Goal: Communication & Community: Answer question/provide support

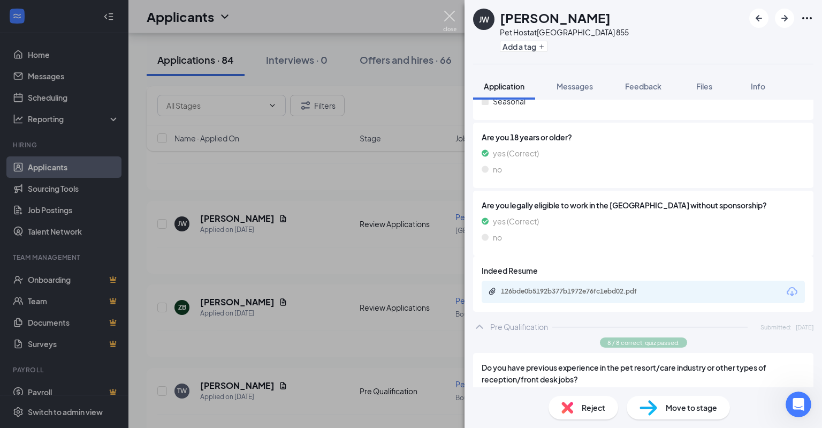
click at [447, 12] on img at bounding box center [449, 21] width 13 height 21
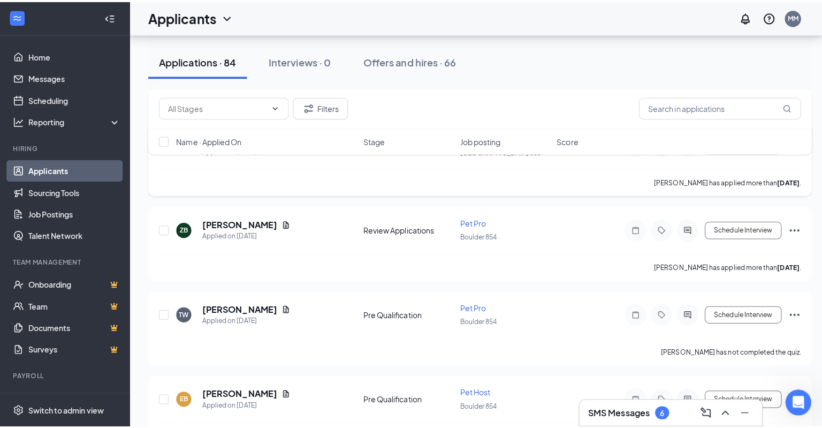
scroll to position [496, 0]
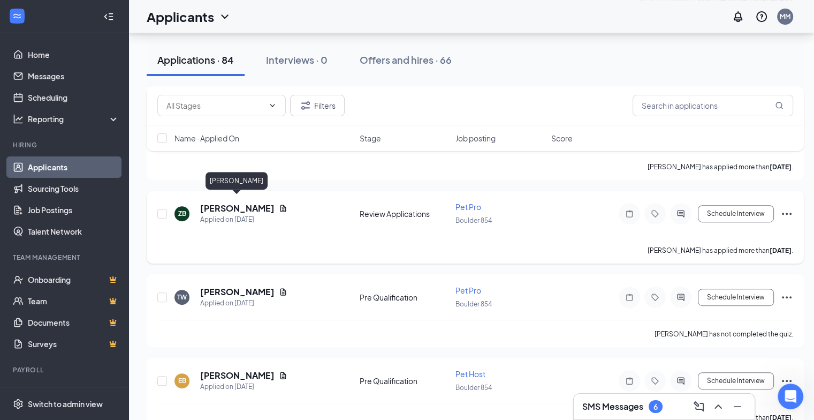
click at [254, 202] on h5 "[PERSON_NAME]" at bounding box center [237, 208] width 74 height 12
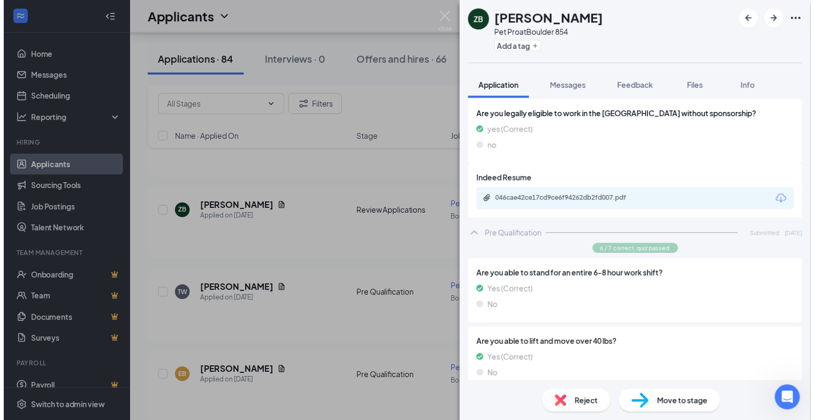
scroll to position [307, 0]
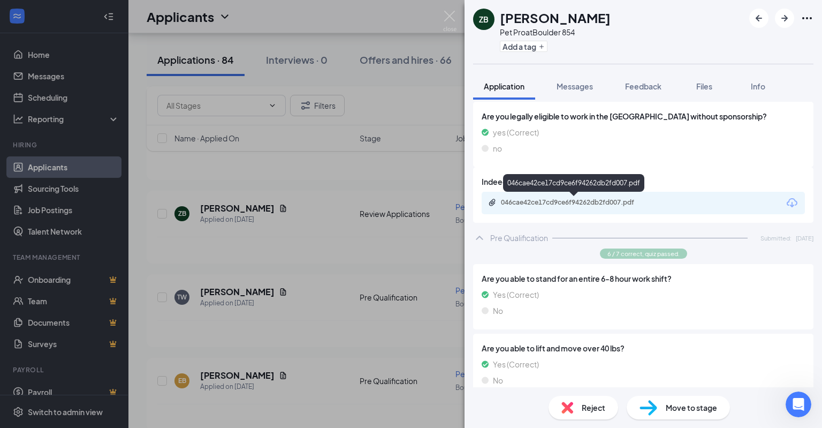
click at [622, 195] on div "046cae42ce17cd9ce6f94262db2fd007.pdf" at bounding box center [573, 185] width 141 height 22
click at [631, 199] on div "046cae42ce17cd9ce6f94262db2fd007.pdf" at bounding box center [576, 202] width 150 height 9
click at [447, 11] on img at bounding box center [449, 21] width 13 height 21
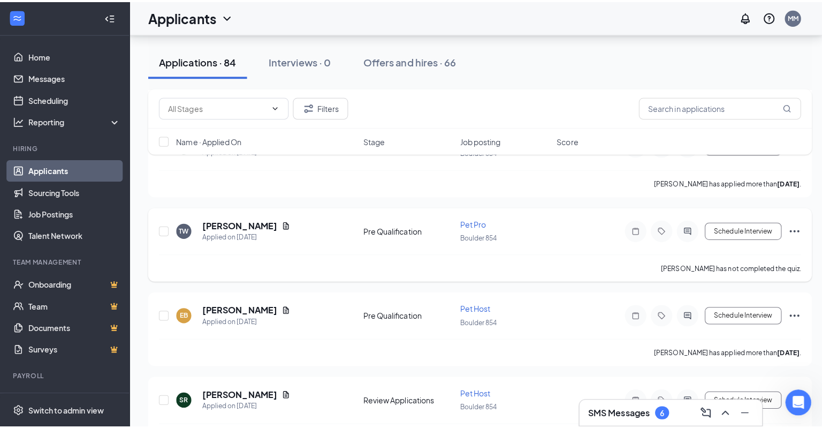
scroll to position [569, 0]
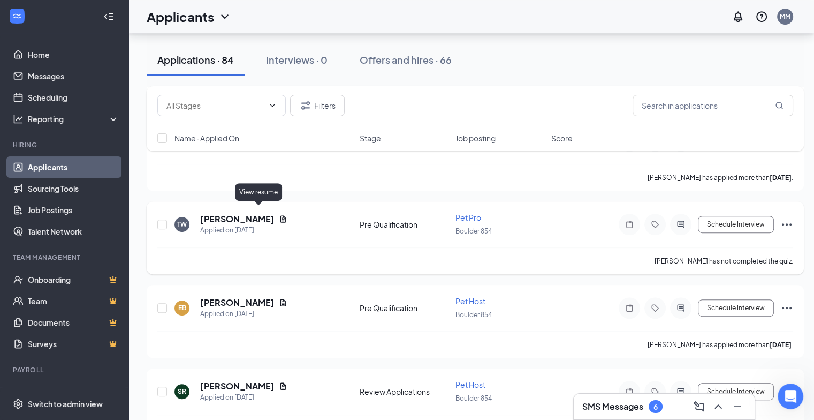
click at [279, 215] on icon "Document" at bounding box center [283, 219] width 9 height 9
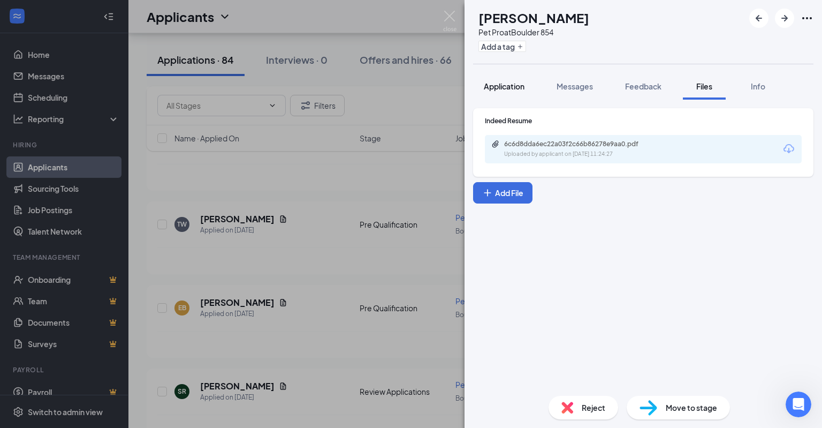
click at [507, 77] on button "Application" at bounding box center [504, 86] width 62 height 27
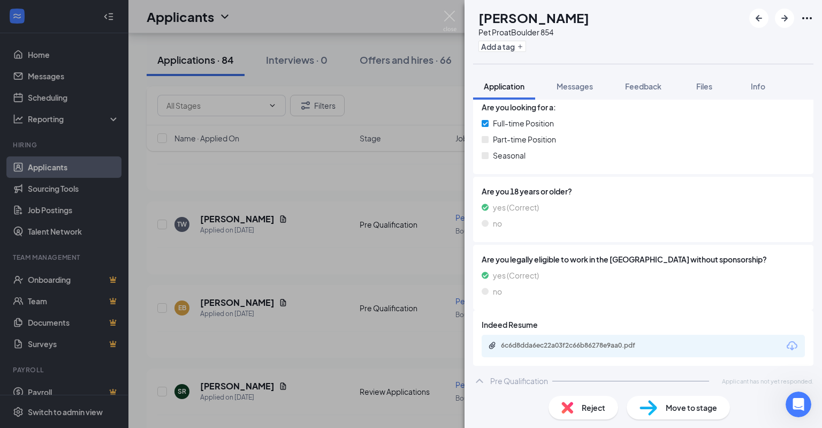
scroll to position [168, 0]
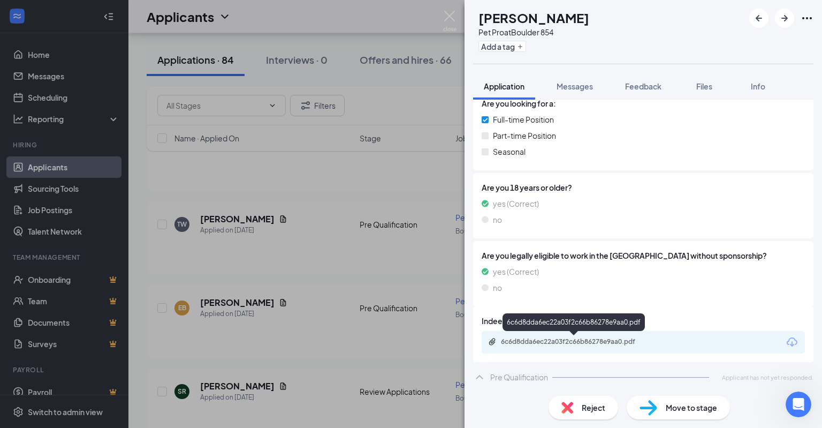
click at [606, 344] on div "6c6d8dda6ec22a03f2c66b86278e9aa0.pdf" at bounding box center [576, 341] width 150 height 9
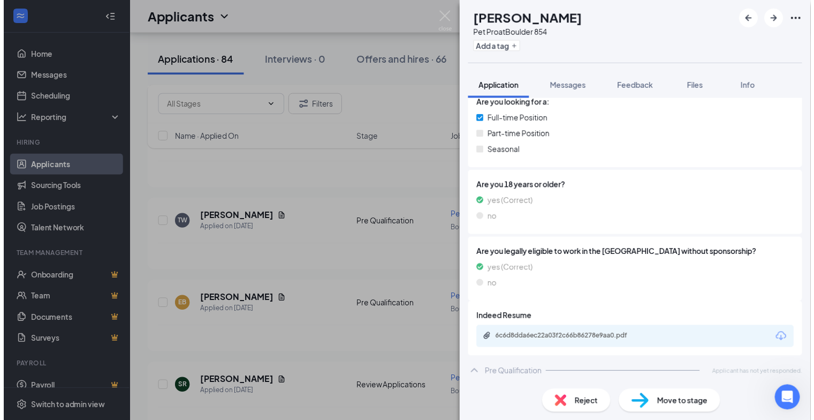
scroll to position [164, 0]
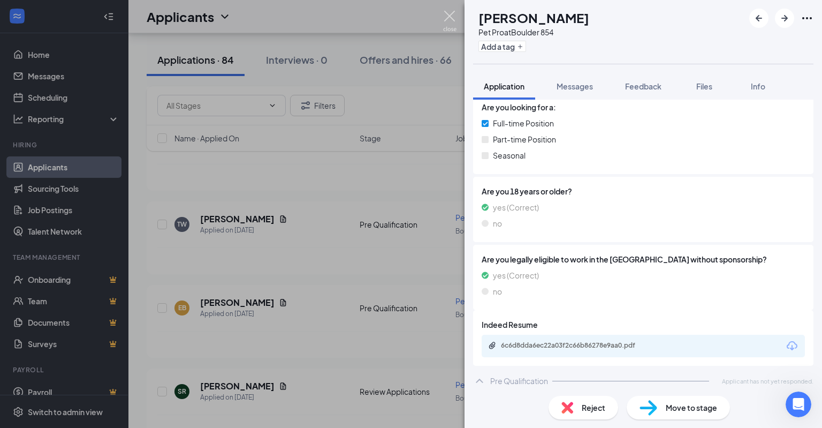
click at [448, 14] on img at bounding box center [449, 21] width 13 height 21
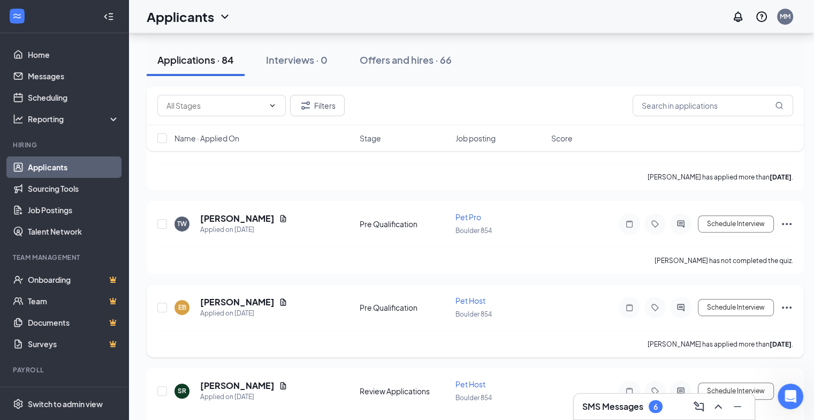
scroll to position [619, 0]
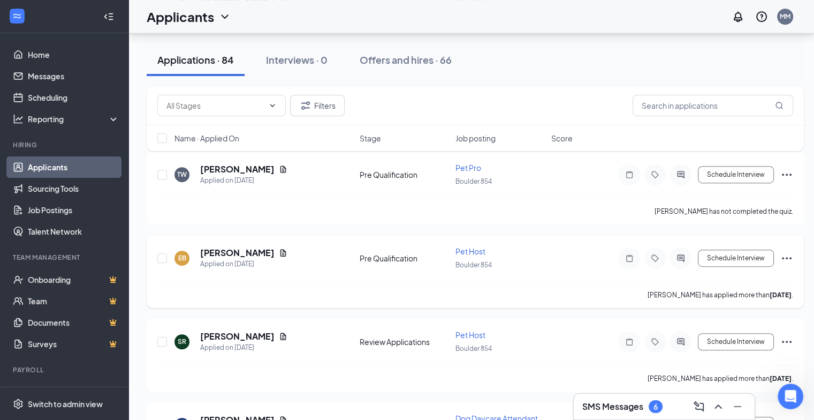
click at [464, 246] on span "Pet Host" at bounding box center [470, 251] width 30 height 10
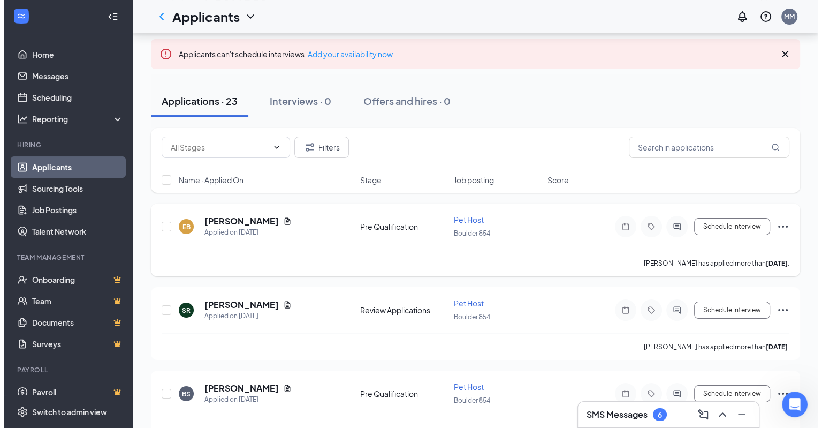
scroll to position [77, 0]
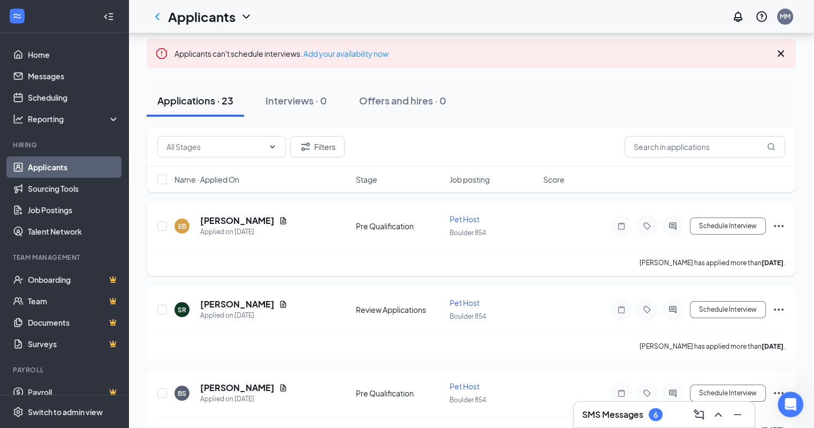
click at [465, 219] on span "Pet Host" at bounding box center [465, 219] width 30 height 10
click at [232, 222] on h5 "[PERSON_NAME]" at bounding box center [237, 221] width 74 height 12
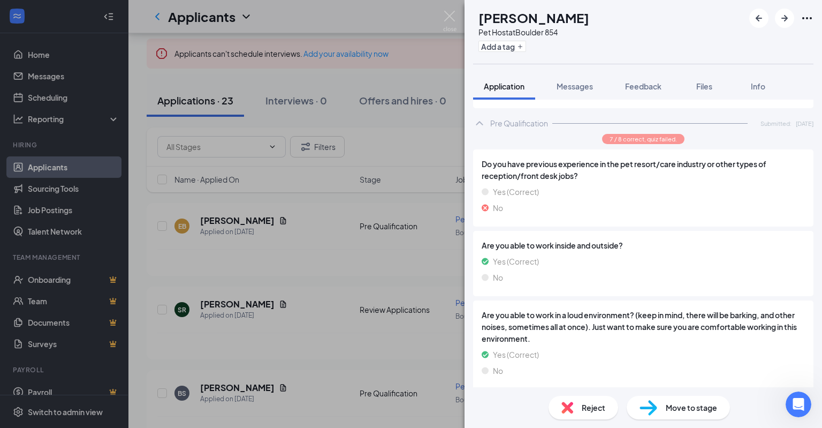
scroll to position [326, 0]
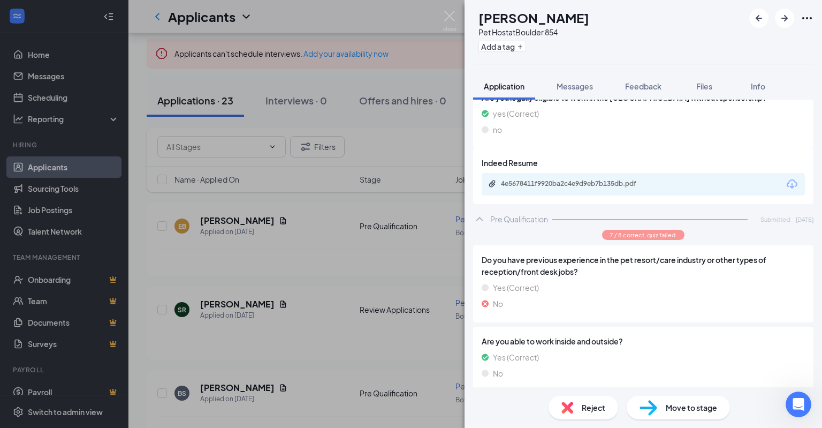
click at [608, 179] on div "4e5678411f9920ba2c4e9d9eb7b135db.pdf" at bounding box center [576, 183] width 150 height 9
click at [577, 87] on span "Messages" at bounding box center [575, 86] width 36 height 10
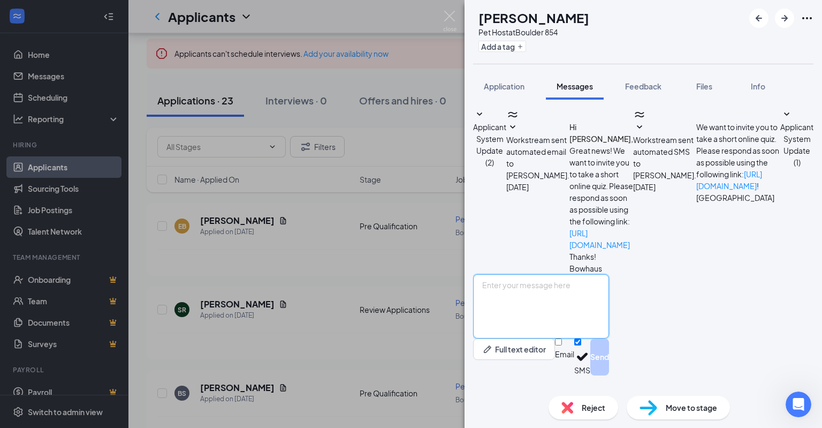
click at [557, 319] on textarea at bounding box center [541, 306] width 136 height 64
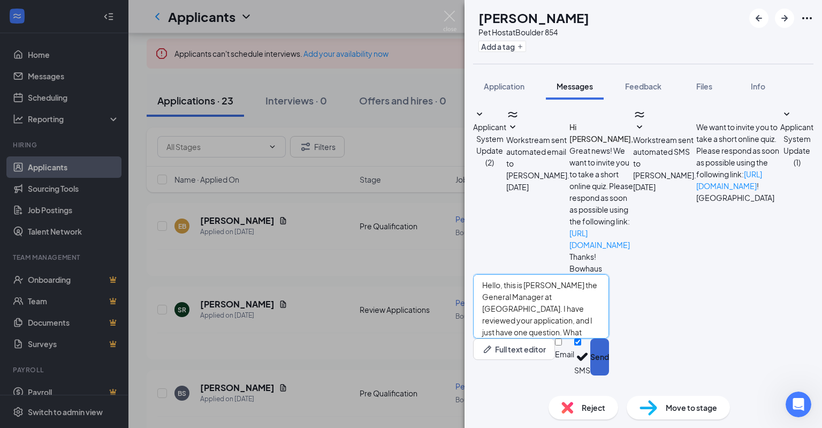
type textarea "Hello, this is [PERSON_NAME] the General Manager at [GEOGRAPHIC_DATA]. I have r…"
click at [609, 368] on button "Send" at bounding box center [599, 356] width 19 height 37
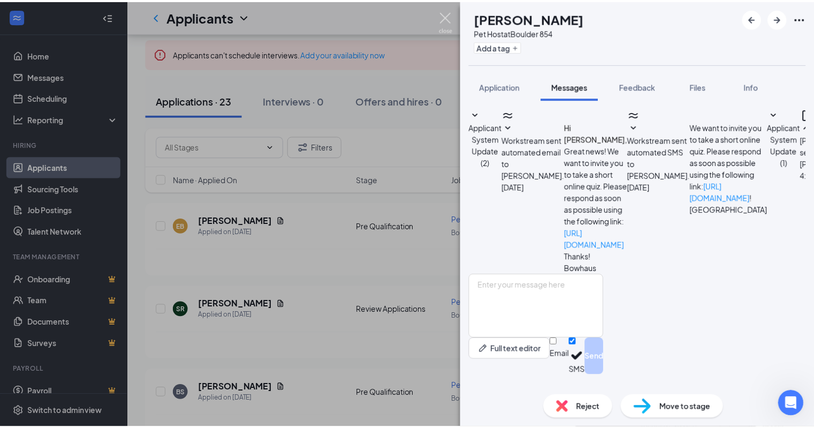
scroll to position [86, 0]
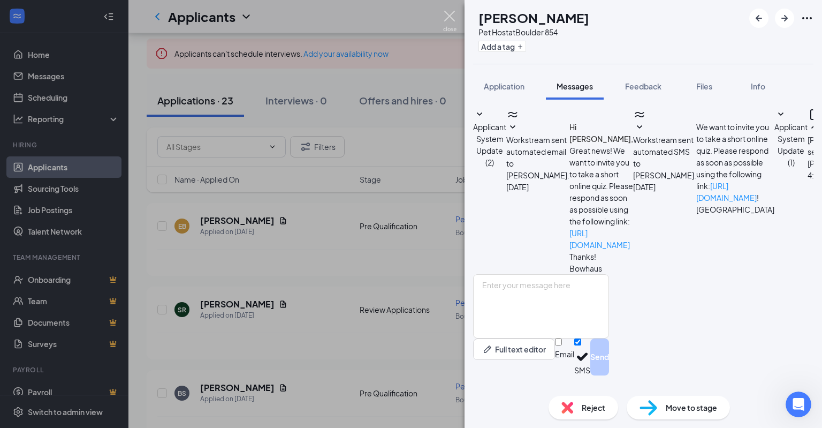
click at [445, 13] on img at bounding box center [449, 21] width 13 height 21
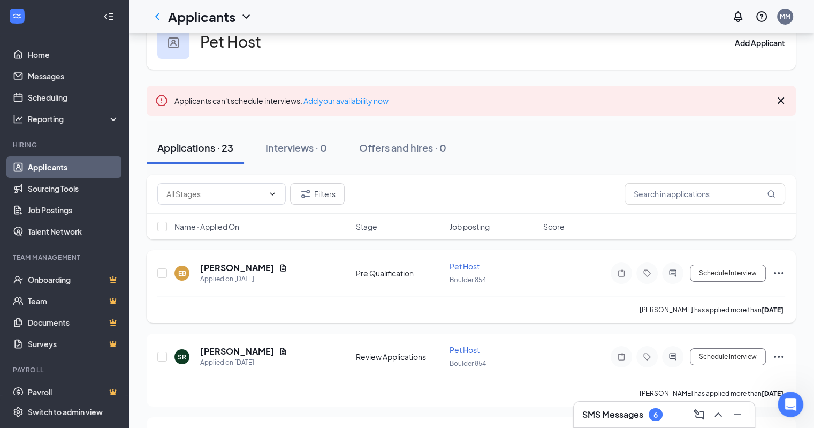
scroll to position [30, 0]
click at [220, 229] on span "Name · Applied On" at bounding box center [206, 226] width 65 height 11
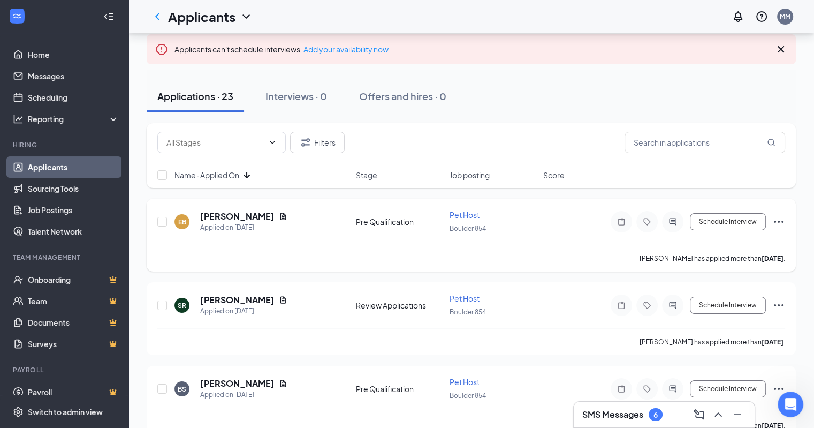
scroll to position [110, 0]
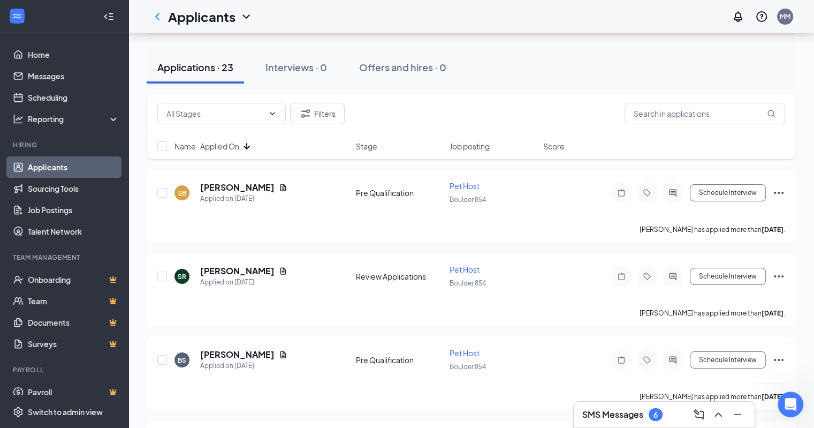
click at [225, 145] on span "Name · Applied On" at bounding box center [206, 146] width 65 height 11
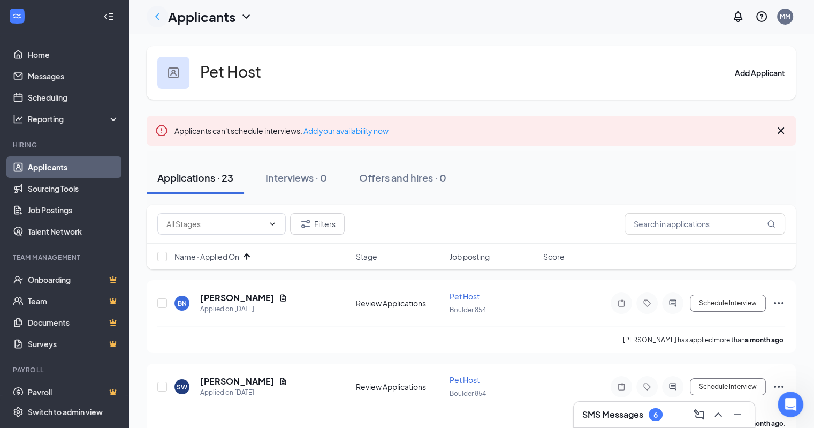
click at [162, 10] on icon "ChevronLeft" at bounding box center [157, 16] width 13 height 13
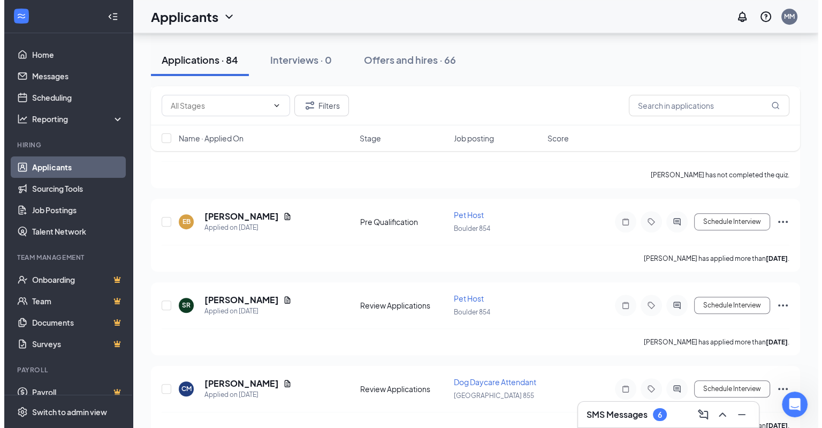
scroll to position [656, 0]
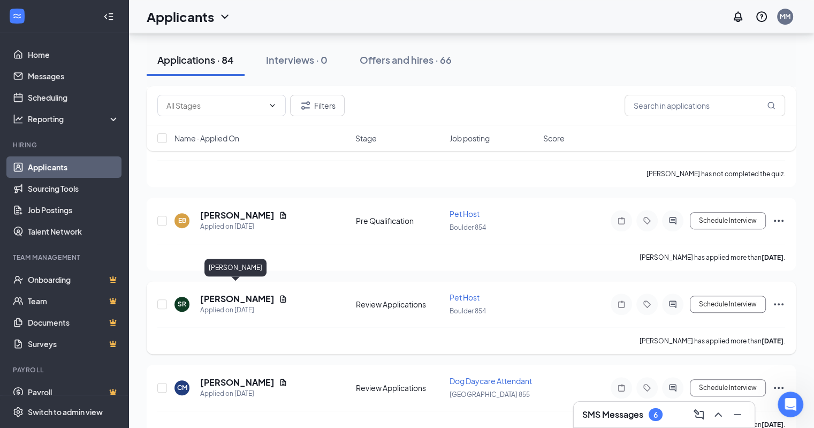
click at [237, 293] on h5 "[PERSON_NAME]" at bounding box center [237, 299] width 74 height 12
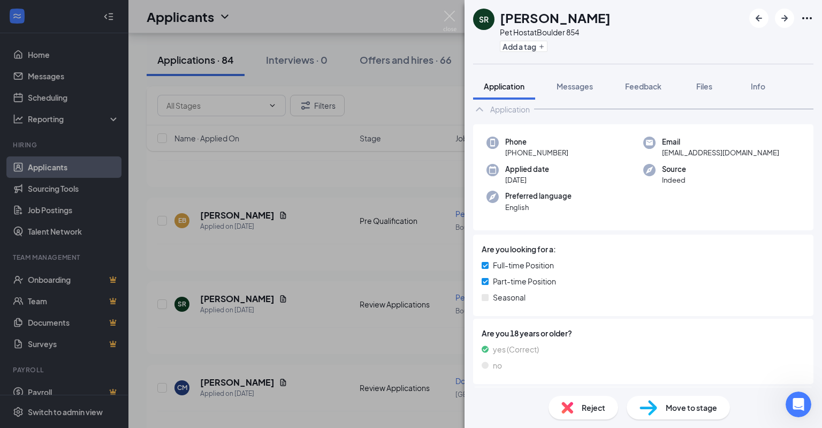
scroll to position [177, 0]
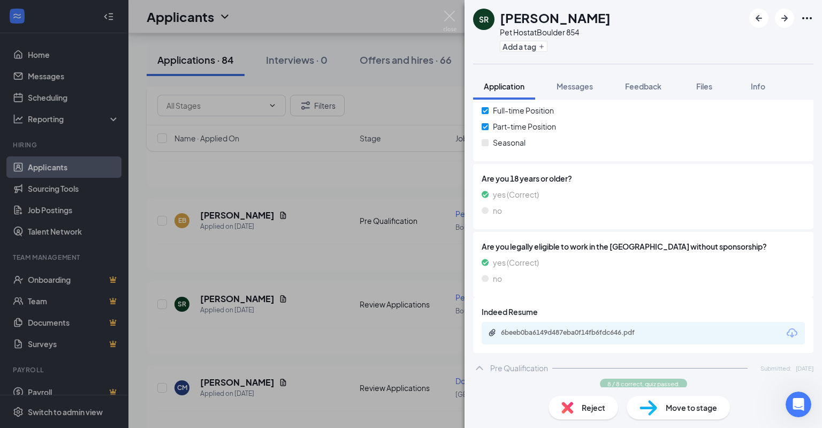
click at [607, 326] on div "6beeb0ba6149d487eba0f14fb6fdc646.pdf" at bounding box center [643, 333] width 323 height 22
click at [568, 328] on div "6beeb0ba6149d487eba0f14fb6fdc646.pdf" at bounding box center [576, 332] width 150 height 9
click at [572, 91] on div "Messages" at bounding box center [575, 86] width 36 height 11
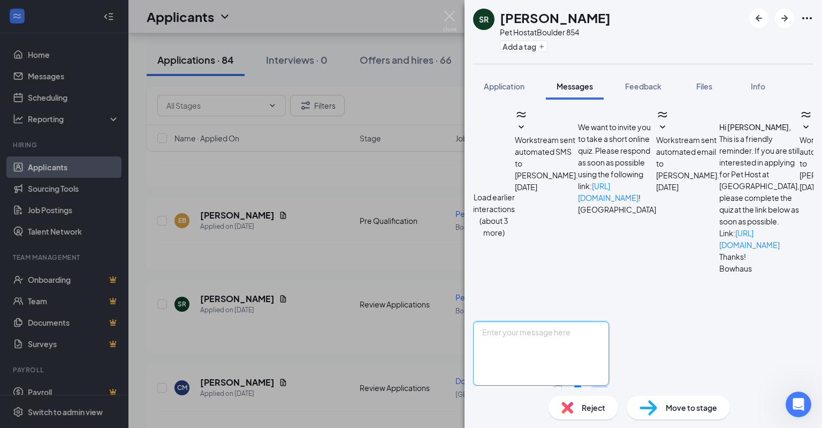
click at [550, 321] on textarea at bounding box center [541, 353] width 136 height 64
paste textarea "Bow Haus has been our first choice for regular daycare and boarding for our [DE…"
type textarea "Bow Haus has been our first choice for regular daycare and boarding for our [DE…"
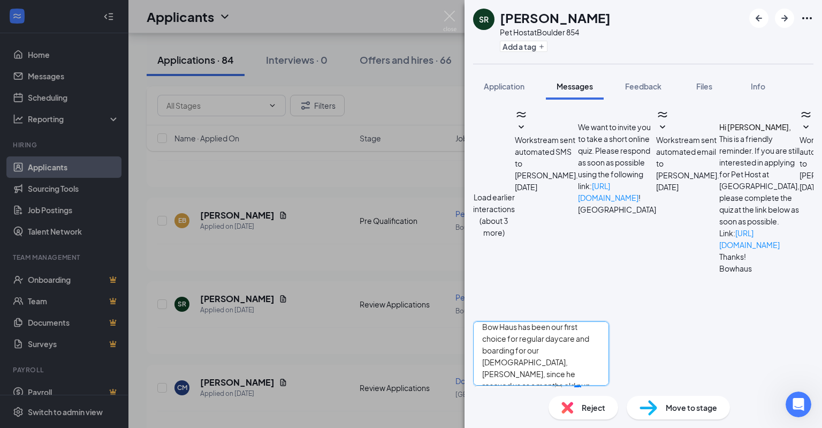
scroll to position [0, 0]
drag, startPoint x: 569, startPoint y: 343, endPoint x: 496, endPoint y: 278, distance: 98.6
click at [496, 321] on div "Bow Haus has been our first choice for regular daycare and boarding for our [DE…" at bounding box center [541, 371] width 136 height 101
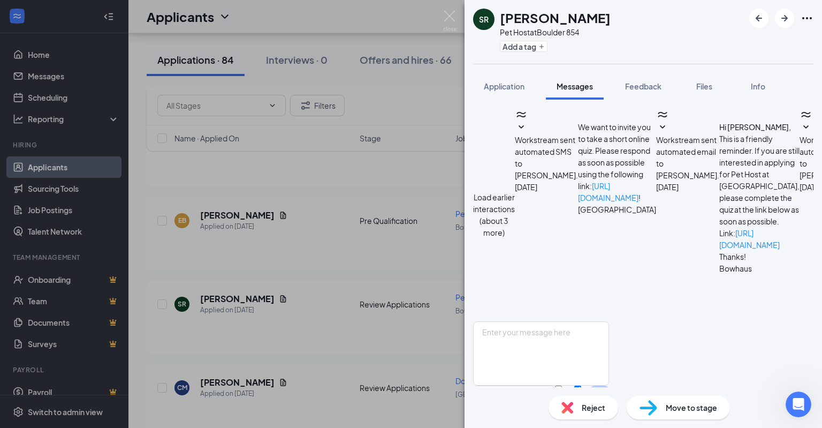
click at [375, 212] on div "SR [PERSON_NAME] Pet Host at [GEOGRAPHIC_DATA] 854 Add a tag Application Messag…" at bounding box center [411, 214] width 822 height 428
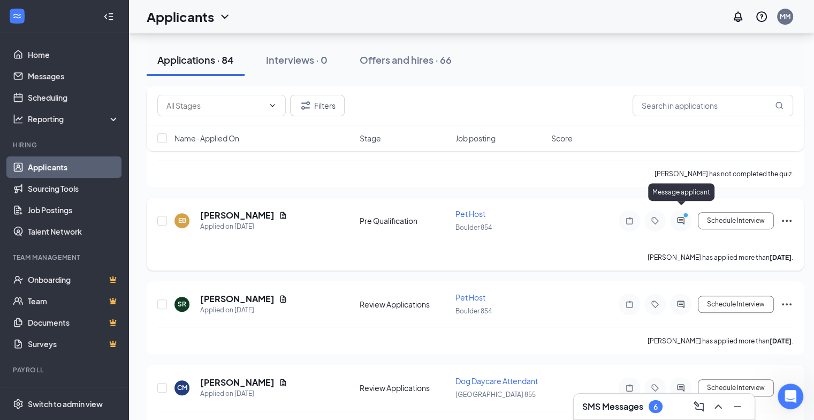
click at [686, 212] on icon "PrimaryDot" at bounding box center [687, 216] width 13 height 9
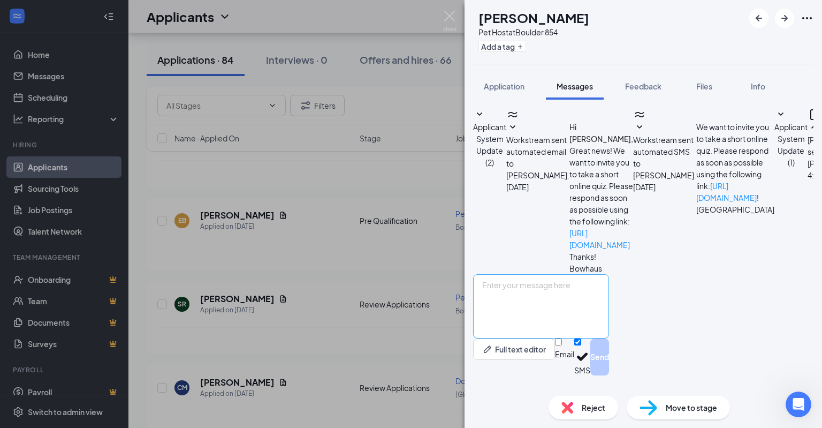
scroll to position [156, 0]
drag, startPoint x: 720, startPoint y: 188, endPoint x: 544, endPoint y: 151, distance: 180.4
copy span "Hello, this is [PERSON_NAME] the General Manager at [GEOGRAPHIC_DATA]. I have r…"
click at [446, 16] on img at bounding box center [449, 21] width 13 height 21
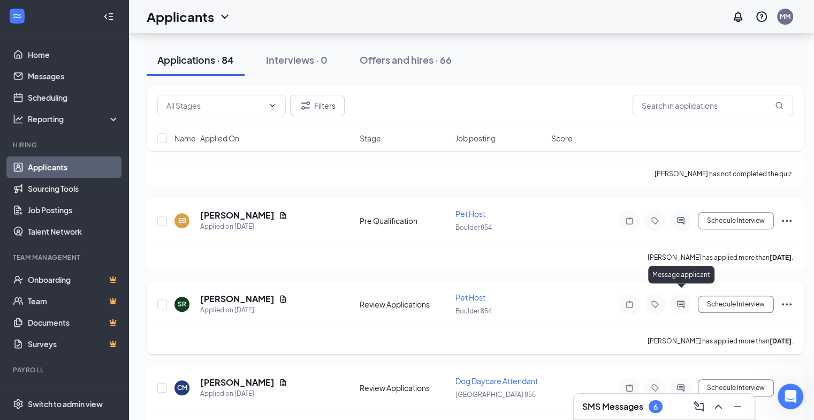
click at [678, 300] on icon "ActiveChat" at bounding box center [680, 304] width 13 height 9
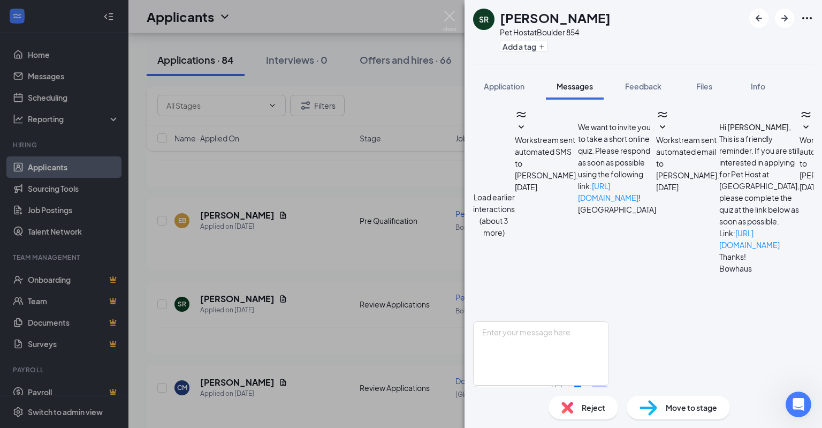
scroll to position [229, 0]
click at [574, 323] on textarea at bounding box center [541, 353] width 136 height 64
paste textarea "Hello, this is [PERSON_NAME] the General Manager at [GEOGRAPHIC_DATA]. I have r…"
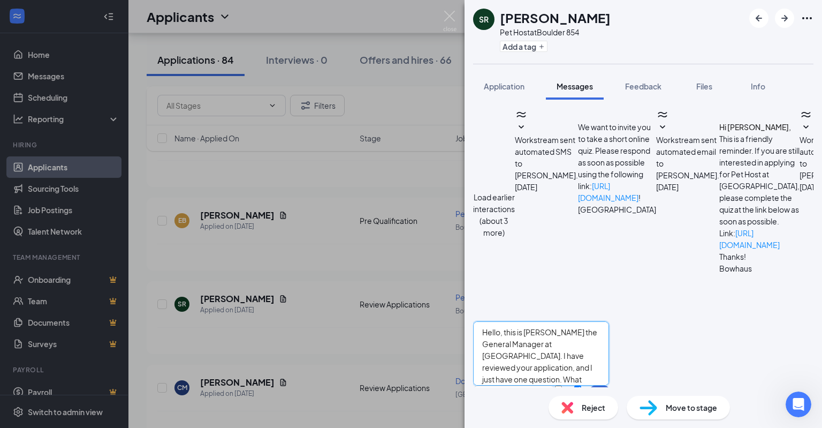
type textarea "Hello, this is [PERSON_NAME] the General Manager at [GEOGRAPHIC_DATA]. I have r…"
click at [609, 385] on button "Send" at bounding box center [599, 403] width 19 height 37
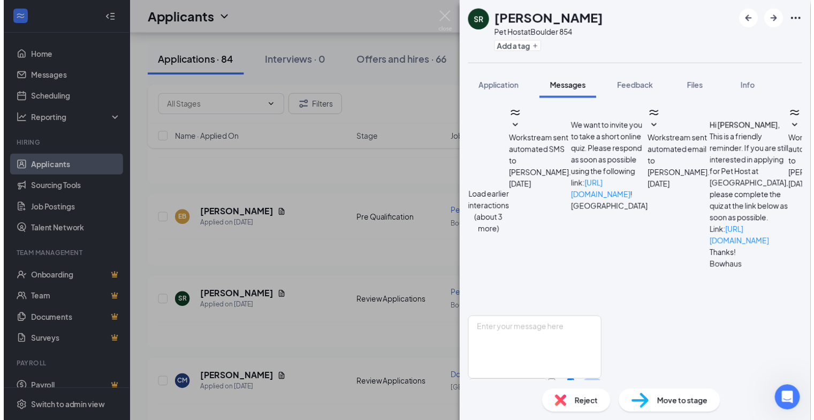
scroll to position [332, 0]
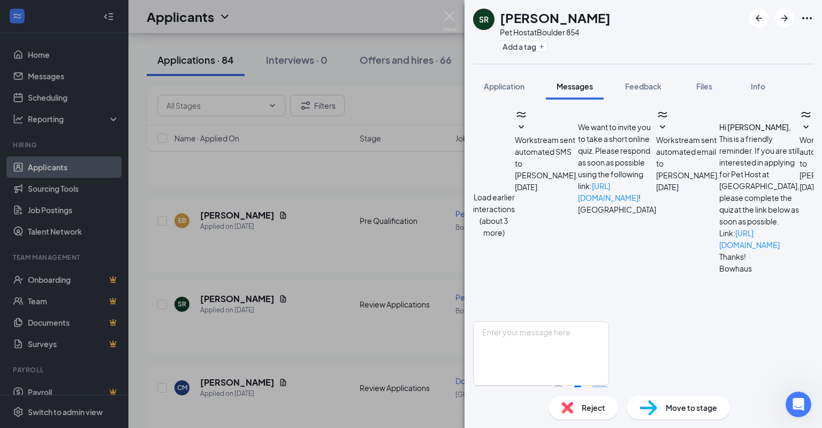
click at [407, 275] on div "SR [PERSON_NAME] Pet Host at [GEOGRAPHIC_DATA] 854 Add a tag Application Messag…" at bounding box center [411, 214] width 822 height 428
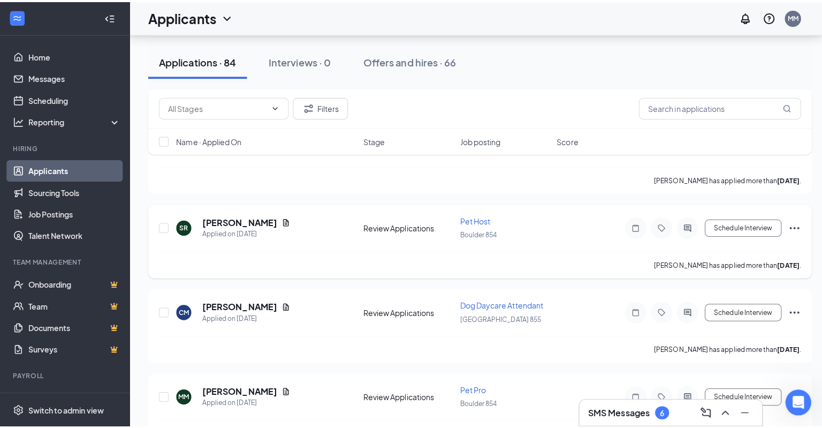
scroll to position [744, 0]
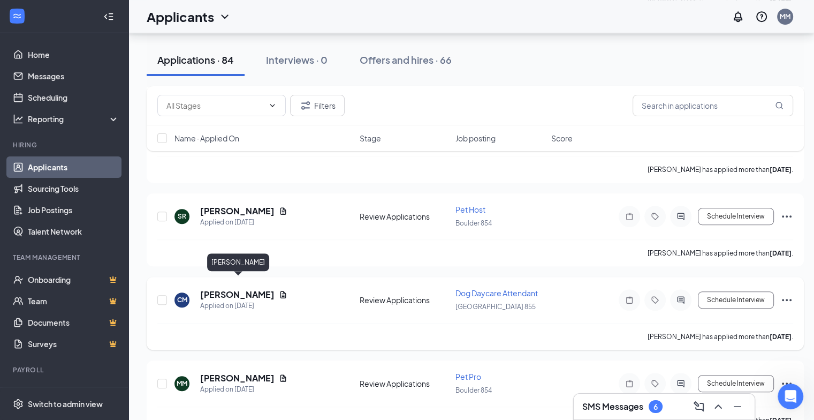
click at [258, 288] on h5 "[PERSON_NAME]" at bounding box center [237, 294] width 74 height 12
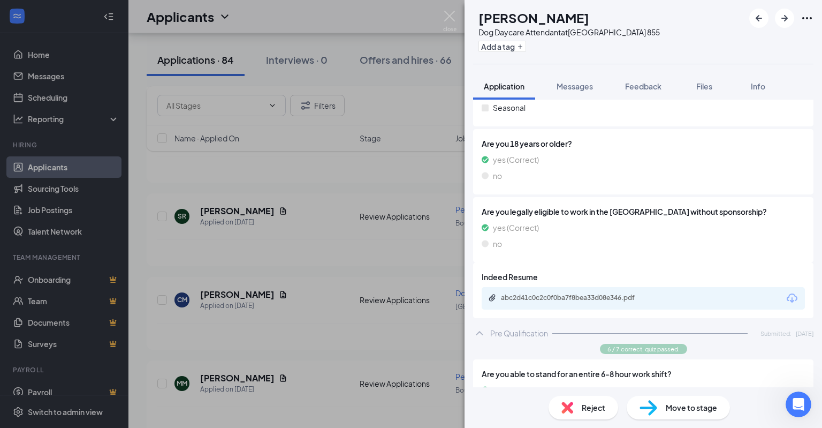
scroll to position [212, 0]
click at [629, 298] on div "abc2d41c0c2c0f0ba7f8bea33d08e346.pdf" at bounding box center [576, 297] width 150 height 9
click at [580, 79] on button "Messages" at bounding box center [575, 86] width 58 height 27
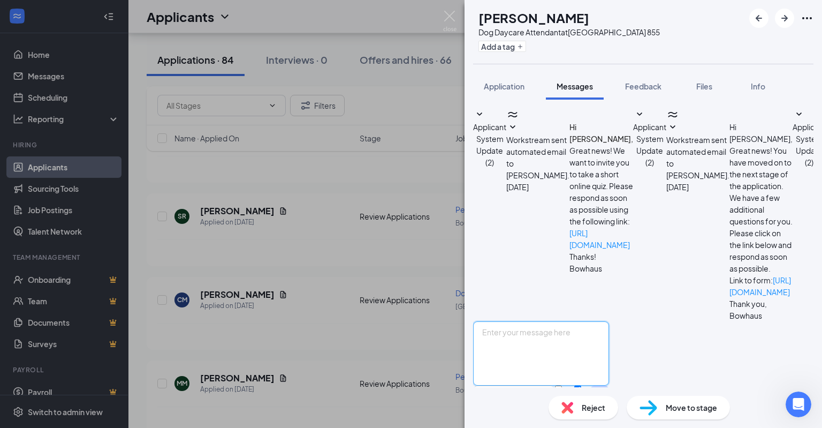
click at [575, 321] on textarea at bounding box center [541, 353] width 136 height 64
paste textarea "Hello, this is [PERSON_NAME] the General Manager at [GEOGRAPHIC_DATA]. I have r…"
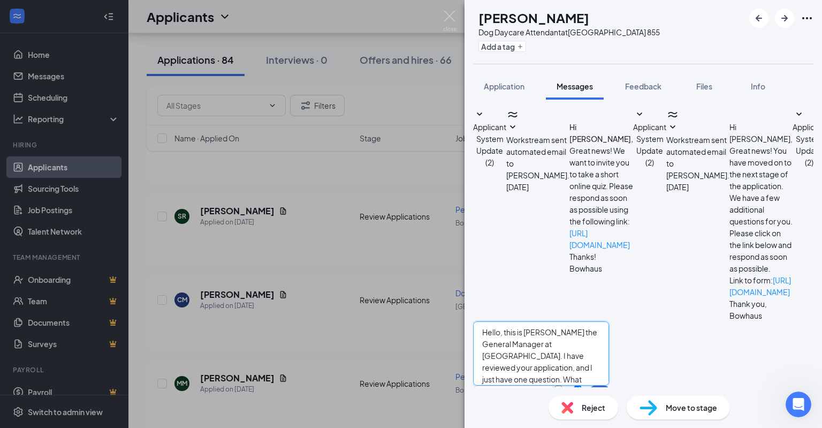
type textarea "Hello, this is [PERSON_NAME] the General Manager at [GEOGRAPHIC_DATA]. I have r…"
click at [609, 385] on button "Send" at bounding box center [599, 403] width 19 height 37
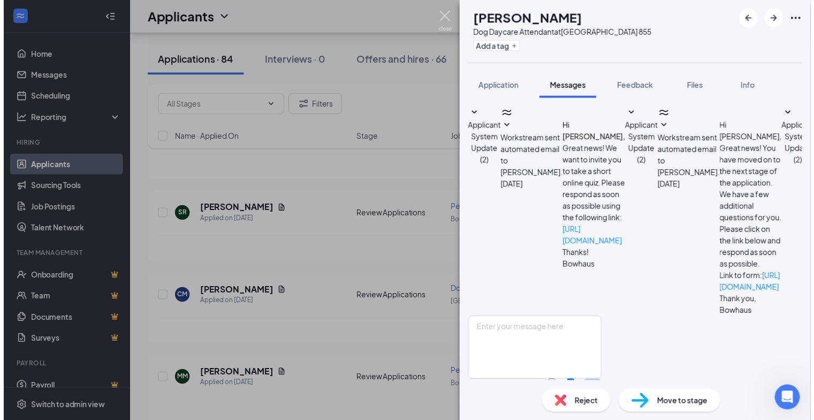
scroll to position [229, 0]
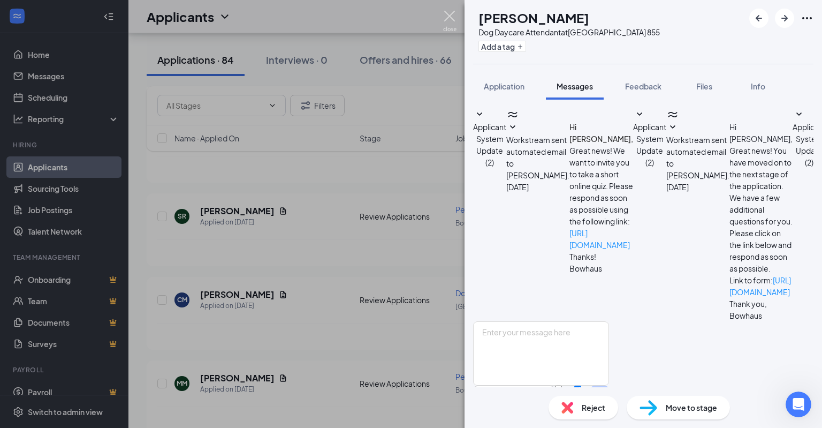
click at [447, 12] on img at bounding box center [449, 21] width 13 height 21
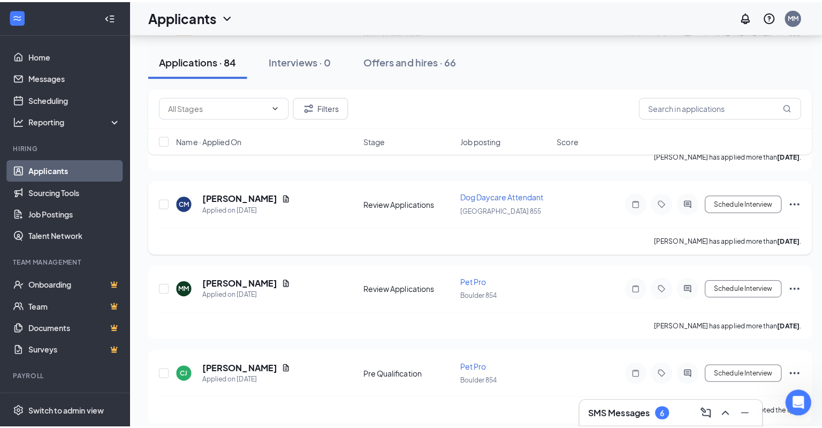
scroll to position [844, 0]
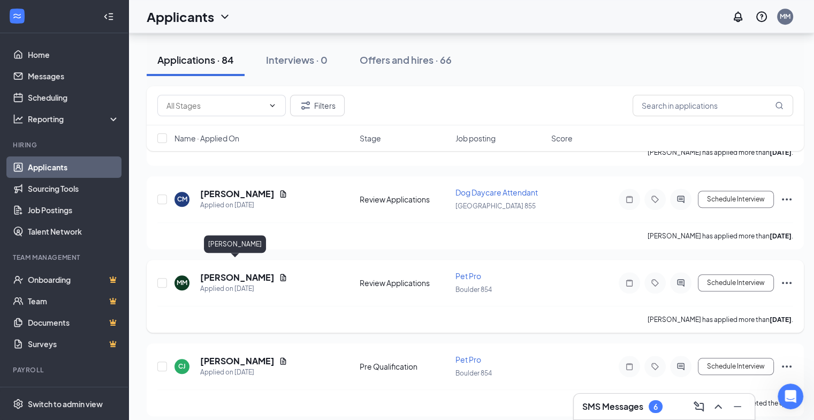
click at [229, 271] on h5 "[PERSON_NAME]" at bounding box center [237, 277] width 74 height 12
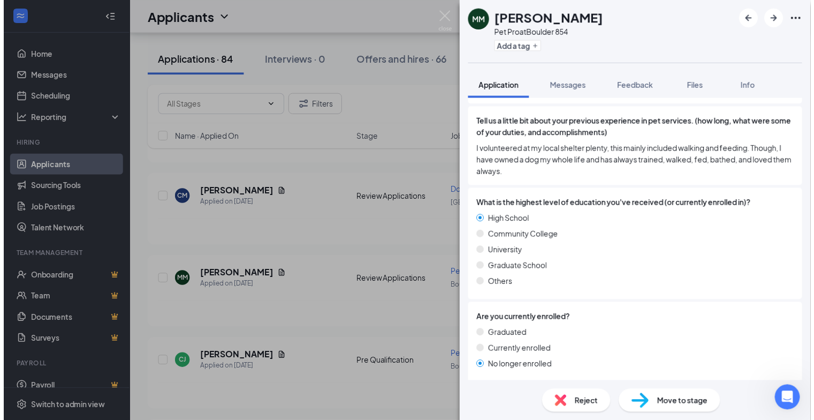
scroll to position [1323, 0]
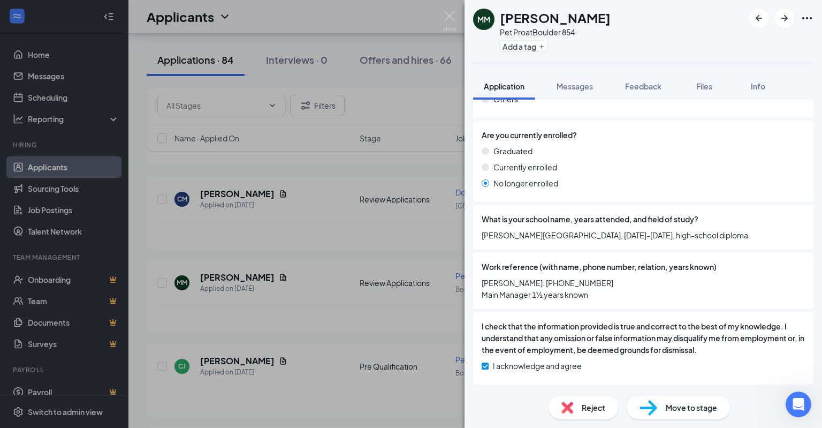
click at [367, 239] on div "MM [PERSON_NAME] Pet Pro at [GEOGRAPHIC_DATA] 854 Add a tag Application Message…" at bounding box center [411, 214] width 822 height 428
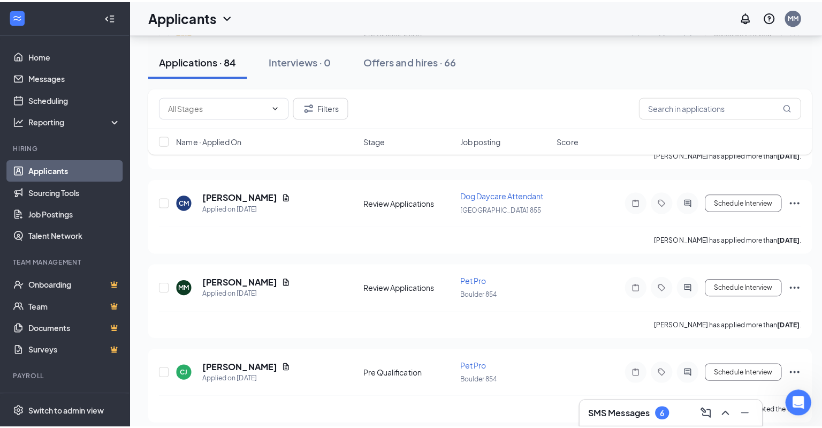
scroll to position [896, 0]
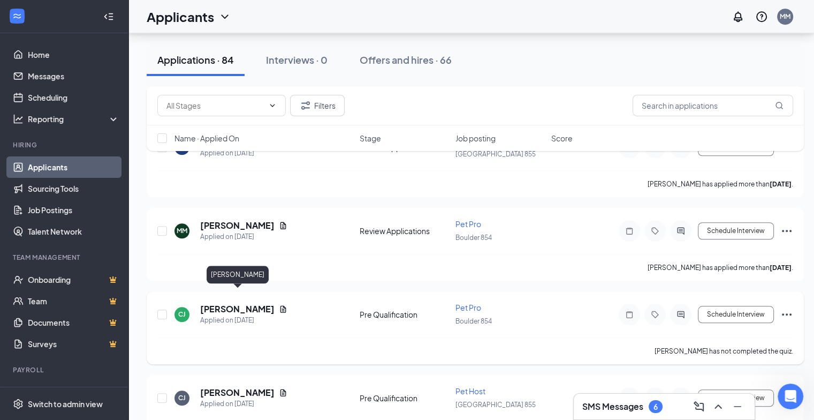
click at [248, 303] on h5 "[PERSON_NAME]" at bounding box center [237, 309] width 74 height 12
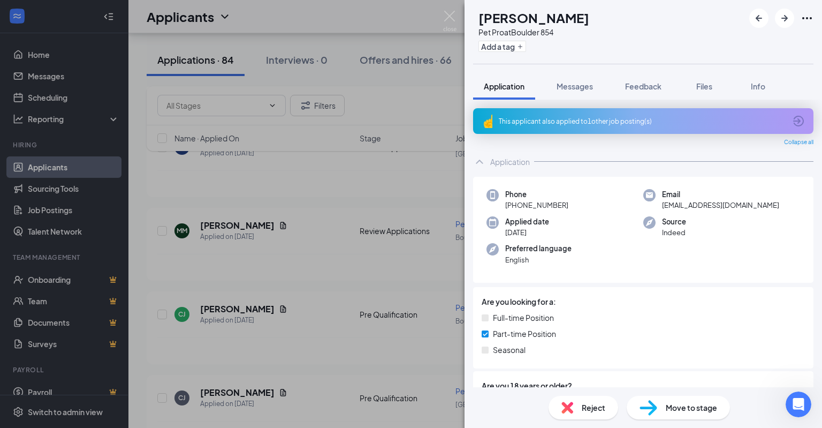
scroll to position [198, 0]
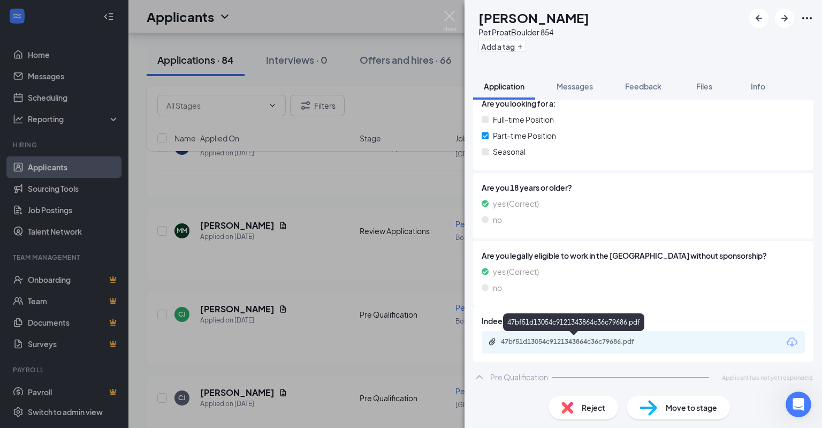
click at [585, 342] on div "47bf51d13054c9121343864c36c79686.pdf" at bounding box center [576, 341] width 150 height 9
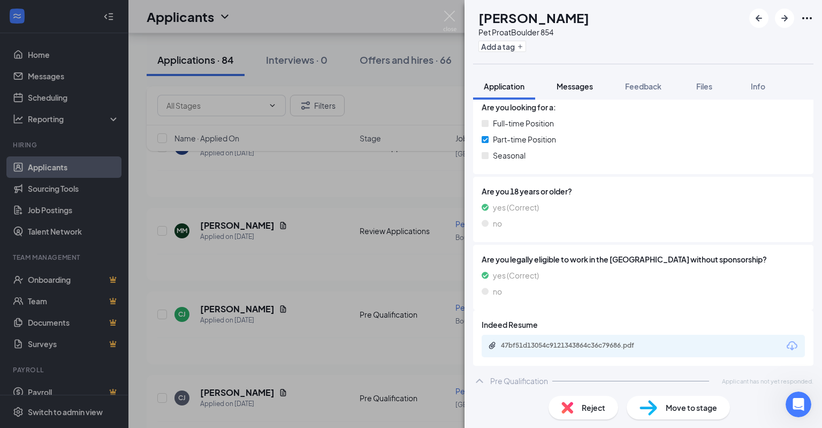
click at [582, 90] on span "Messages" at bounding box center [575, 86] width 36 height 10
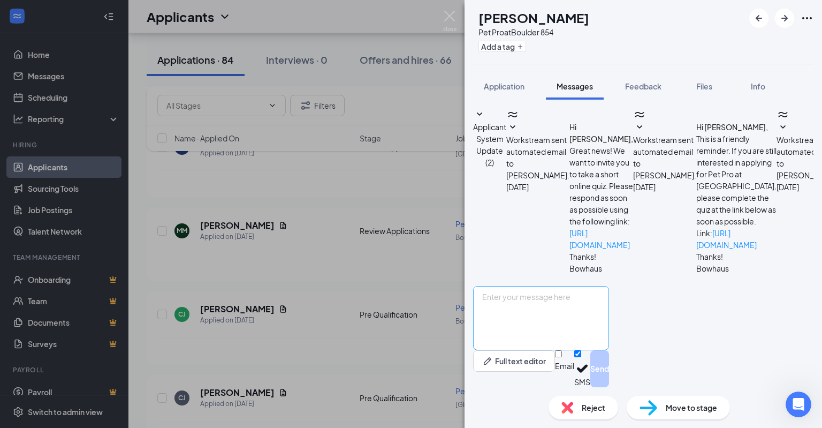
scroll to position [12, 0]
click at [575, 303] on textarea at bounding box center [541, 318] width 136 height 64
paste textarea "Hello, this is [PERSON_NAME] the General Manager at [GEOGRAPHIC_DATA]. I have r…"
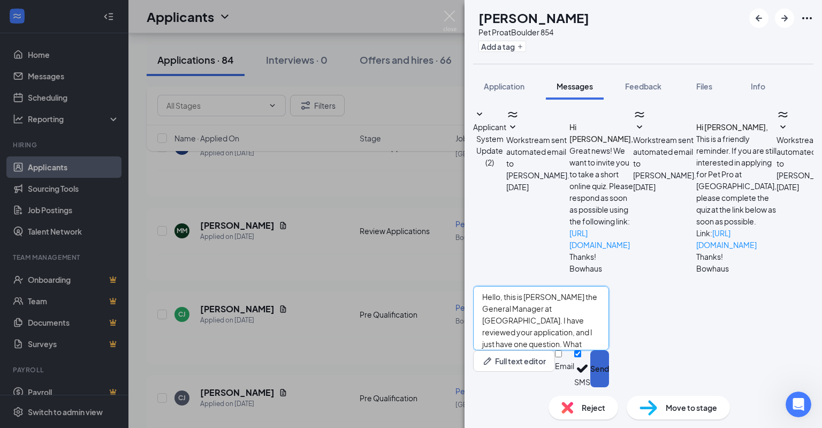
type textarea "Hello, this is [PERSON_NAME] the General Manager at [GEOGRAPHIC_DATA]. I have r…"
click at [609, 363] on button "Send" at bounding box center [599, 368] width 19 height 37
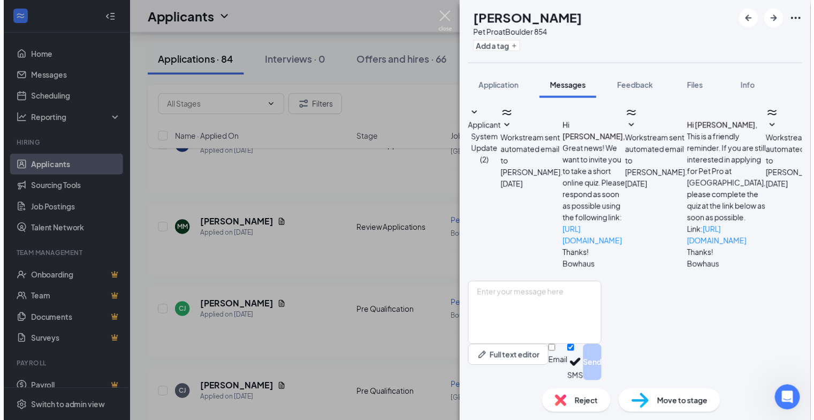
scroll to position [116, 0]
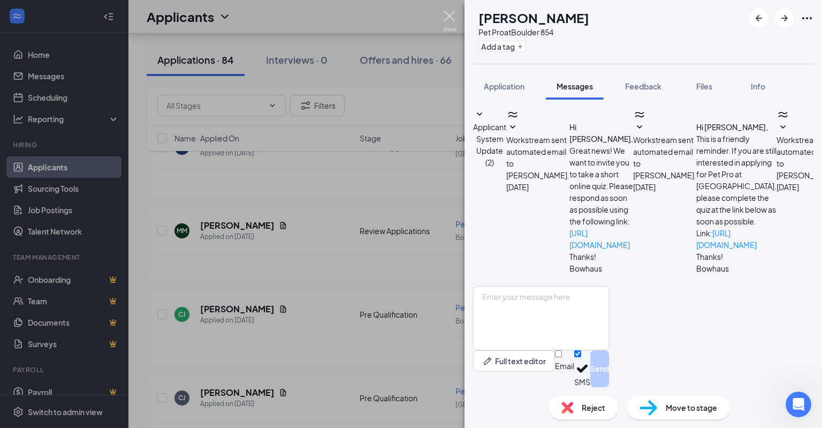
click at [445, 17] on img at bounding box center [449, 21] width 13 height 21
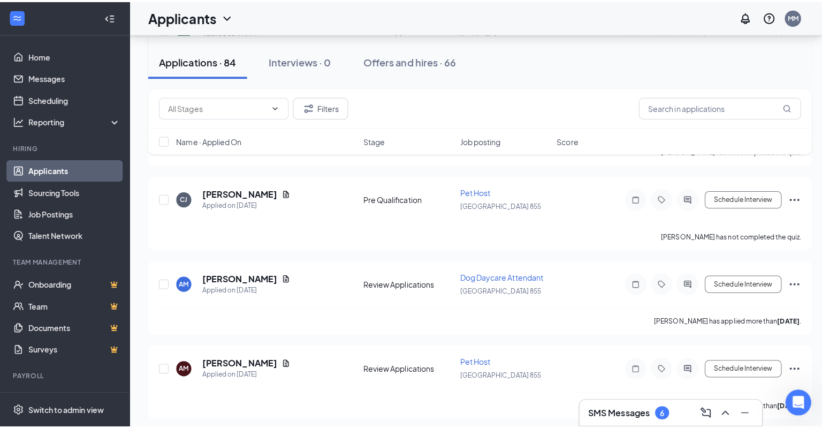
scroll to position [1119, 0]
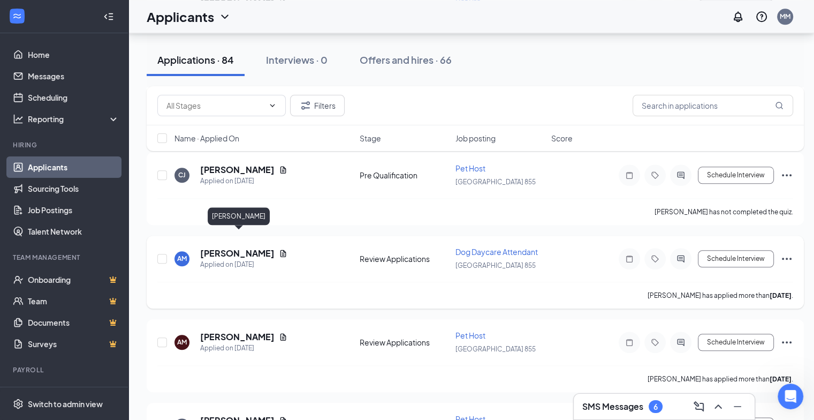
click at [254, 247] on h5 "[PERSON_NAME]" at bounding box center [237, 253] width 74 height 12
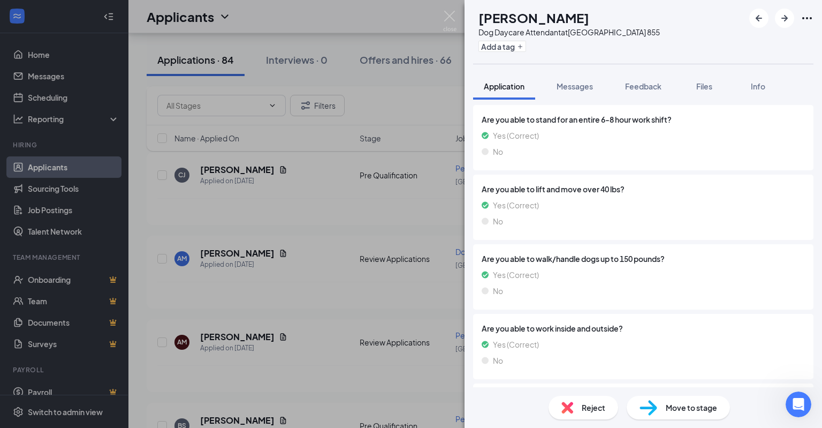
scroll to position [365, 0]
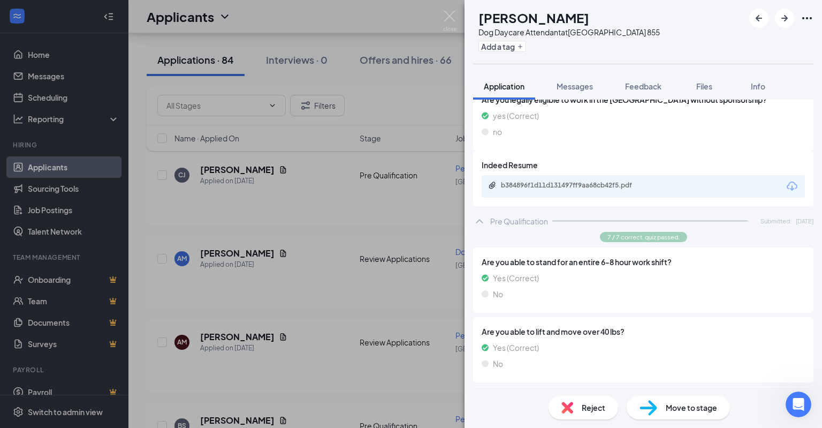
click at [560, 181] on div "b384896f1d11d131497ff9aa68cb42f5.pdf" at bounding box center [574, 186] width 173 height 10
click at [578, 81] on span "Messages" at bounding box center [575, 86] width 36 height 10
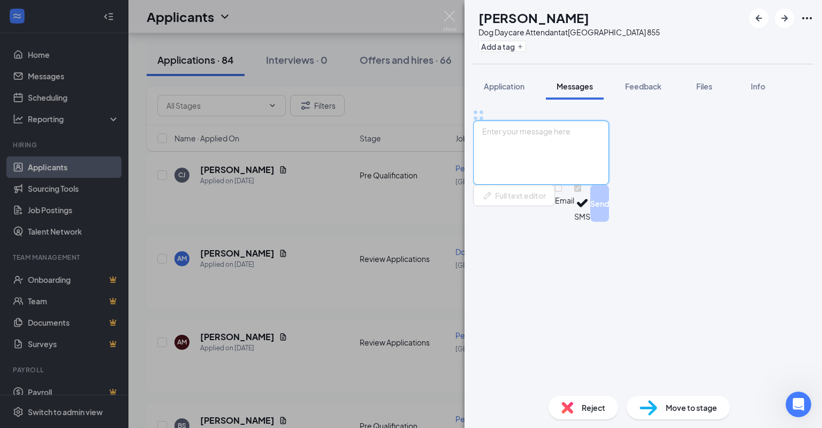
click at [597, 185] on textarea at bounding box center [541, 152] width 136 height 64
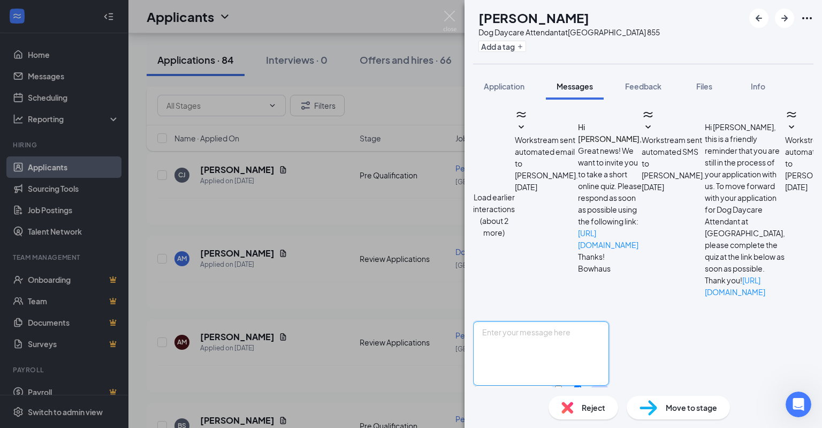
scroll to position [229, 0]
paste textarea "Hello, this is [PERSON_NAME] the General Manager at [GEOGRAPHIC_DATA]. I have r…"
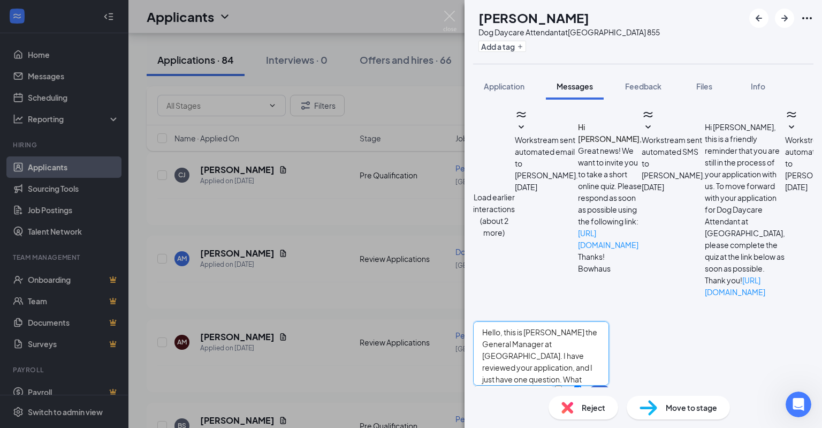
type textarea "Hello, this is [PERSON_NAME] the General Manager at [GEOGRAPHIC_DATA]. I have r…"
click at [609, 385] on button "Send" at bounding box center [599, 403] width 19 height 37
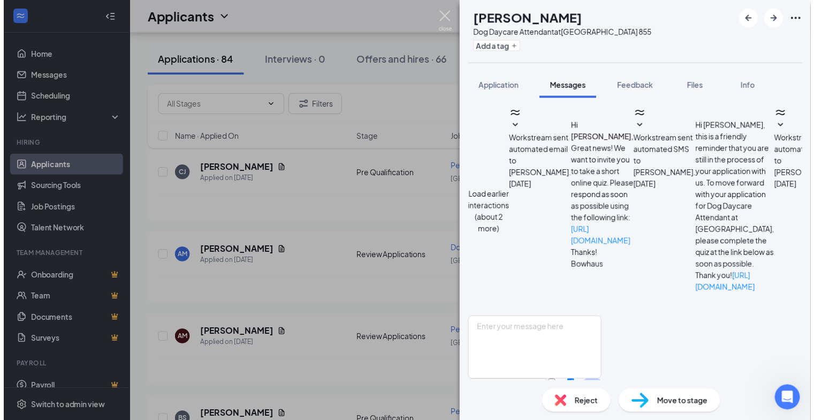
scroll to position [332, 0]
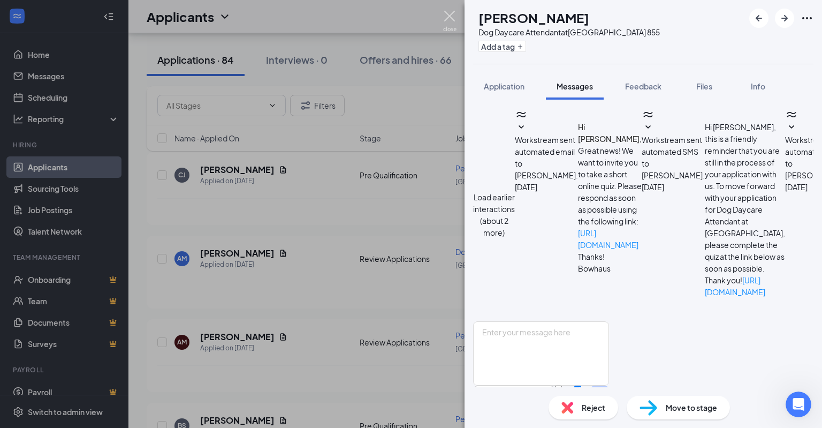
click at [449, 13] on img at bounding box center [449, 21] width 13 height 21
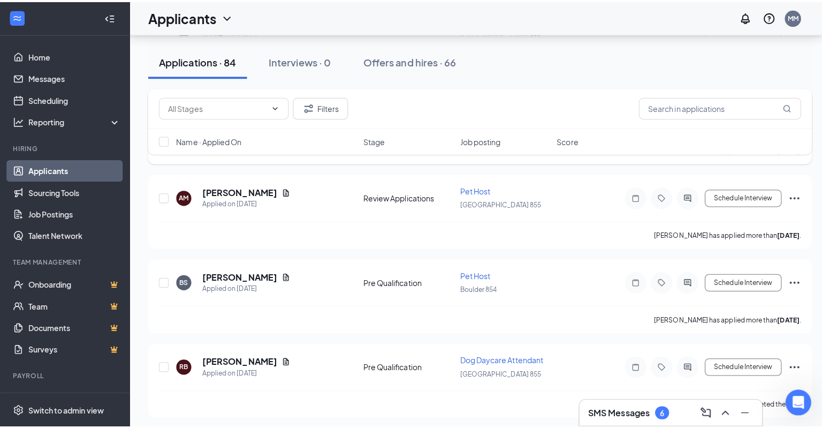
scroll to position [1268, 0]
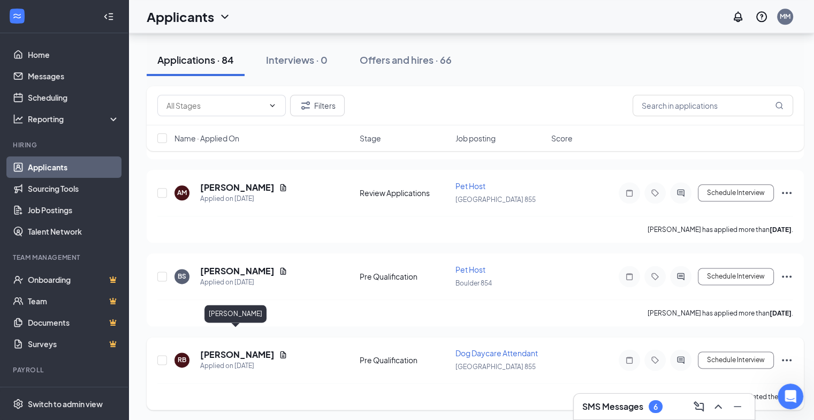
click at [235, 348] on h5 "[PERSON_NAME]" at bounding box center [237, 354] width 74 height 12
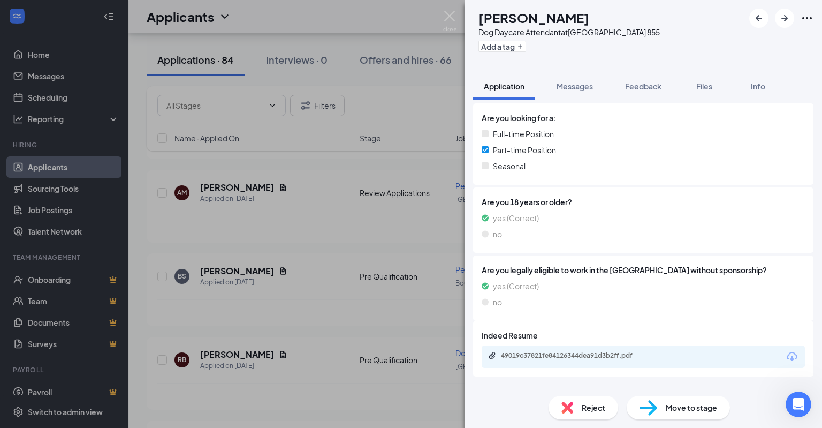
scroll to position [198, 0]
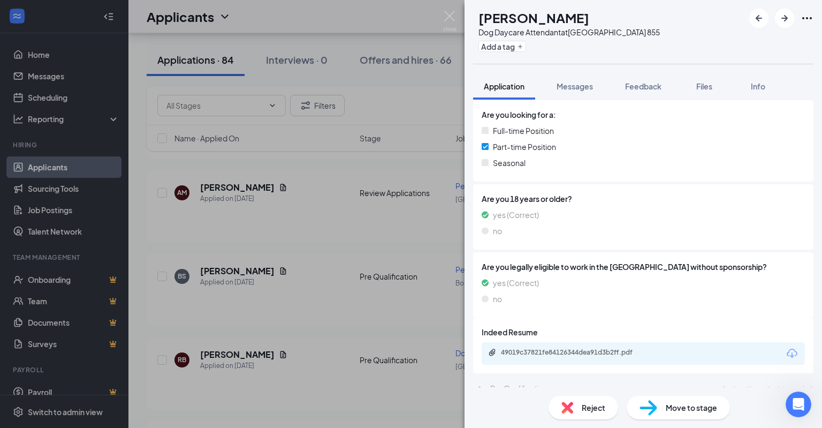
click at [638, 348] on div "49019c37821fe84126344dea91d3b2ff.pdf" at bounding box center [576, 352] width 150 height 9
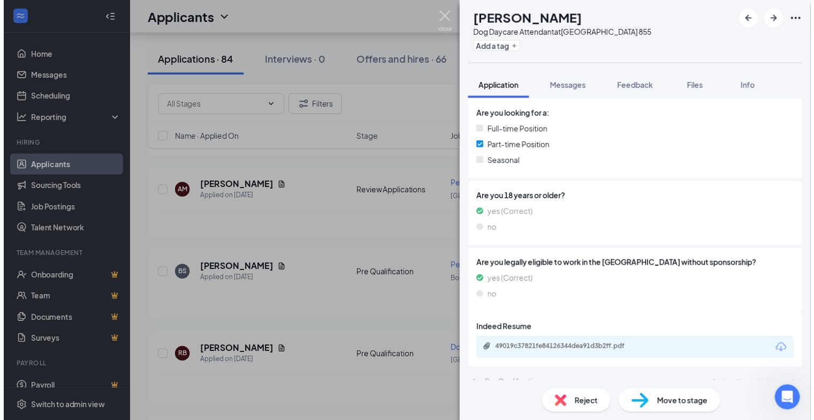
scroll to position [194, 0]
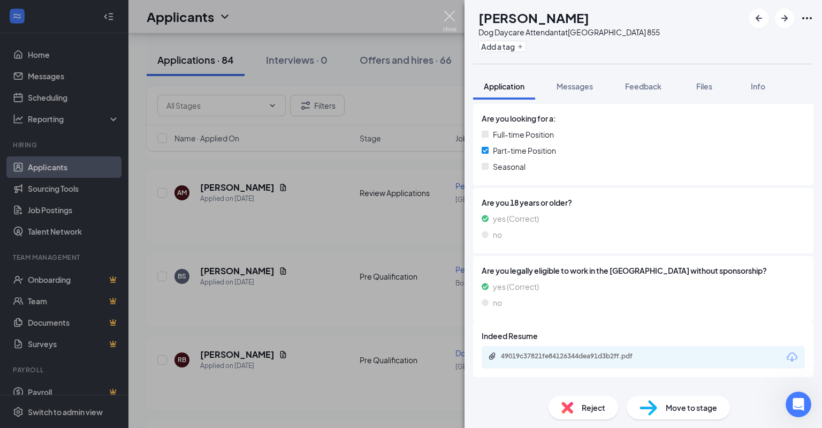
click at [454, 12] on img at bounding box center [449, 21] width 13 height 21
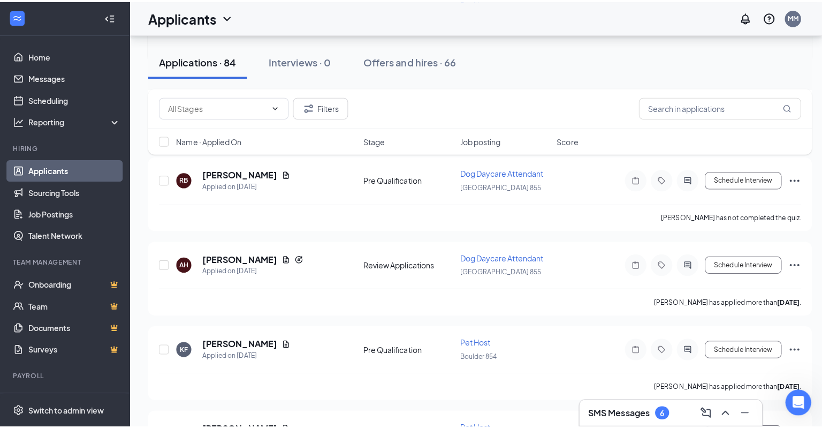
scroll to position [1485, 0]
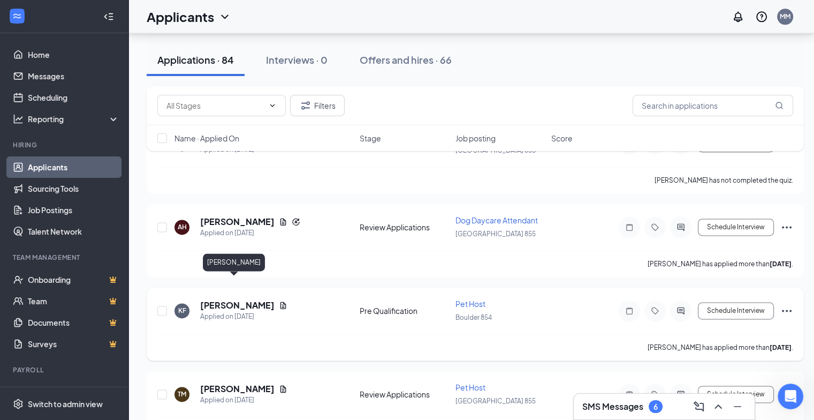
click at [229, 299] on h5 "[PERSON_NAME]" at bounding box center [237, 305] width 74 height 12
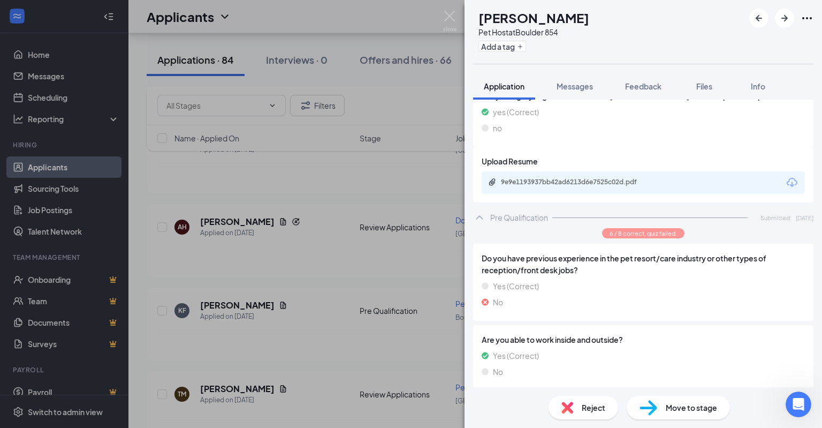
scroll to position [204, 0]
